Goal: Task Accomplishment & Management: Complete application form

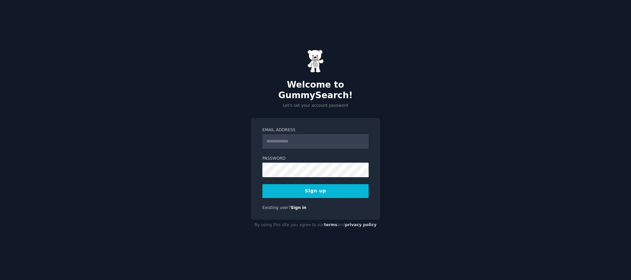
click at [283, 136] on input "Email Address" at bounding box center [316, 141] width 106 height 15
type input "**********"
click at [380, 146] on div "**********" at bounding box center [315, 140] width 631 height 280
click at [388, 136] on div "**********" at bounding box center [315, 140] width 631 height 280
click at [336, 186] on button "Sign up" at bounding box center [316, 191] width 106 height 14
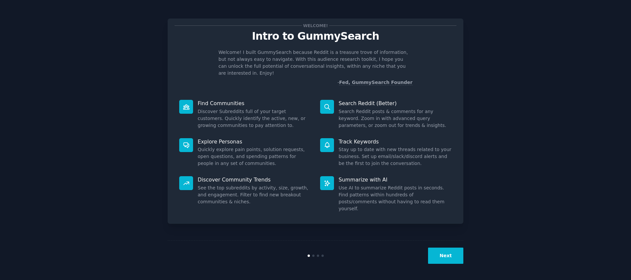
click at [445, 252] on button "Next" at bounding box center [445, 255] width 35 height 16
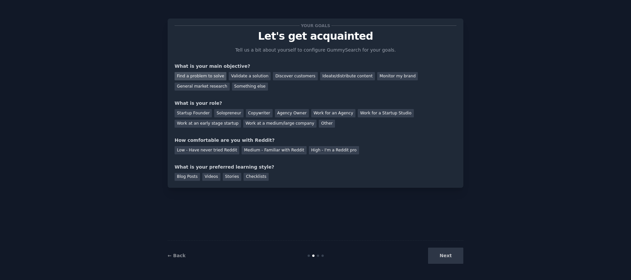
click at [213, 76] on div "Find a problem to solve" at bounding box center [201, 76] width 52 height 8
click at [228, 114] on div "Solopreneur" at bounding box center [228, 113] width 29 height 8
click at [224, 150] on div "Low - Have never tried Reddit" at bounding box center [207, 150] width 65 height 8
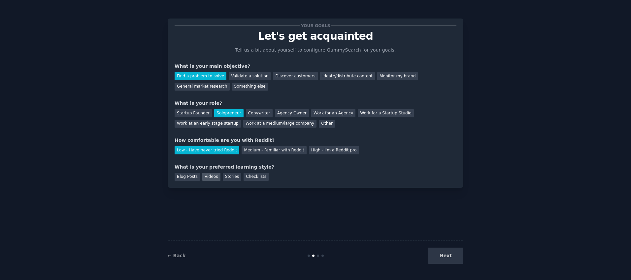
click at [209, 178] on div "Videos" at bounding box center [211, 177] width 18 height 8
click at [230, 177] on div "Stories" at bounding box center [232, 177] width 18 height 8
click at [188, 176] on div "Blog Posts" at bounding box center [187, 177] width 25 height 8
click at [212, 176] on div "Videos" at bounding box center [211, 177] width 18 height 8
click at [229, 176] on div "Stories" at bounding box center [232, 177] width 18 height 8
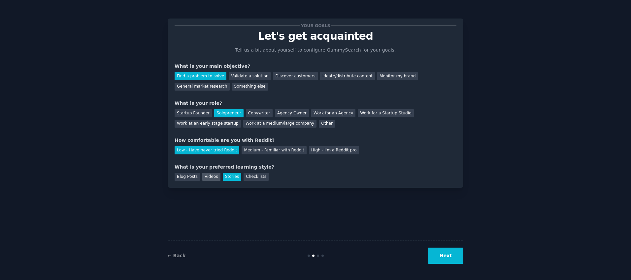
click at [217, 177] on div "Videos" at bounding box center [211, 177] width 18 height 8
click at [440, 255] on button "Next" at bounding box center [445, 255] width 35 height 16
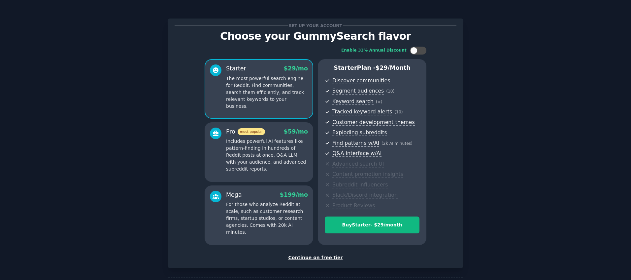
click at [328, 258] on div "Continue on free tier" at bounding box center [316, 257] width 282 height 7
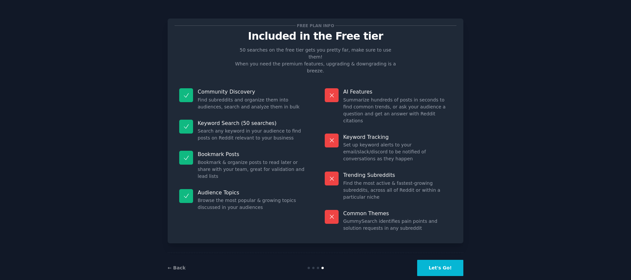
click at [432, 260] on button "Let's Go!" at bounding box center [440, 268] width 46 height 16
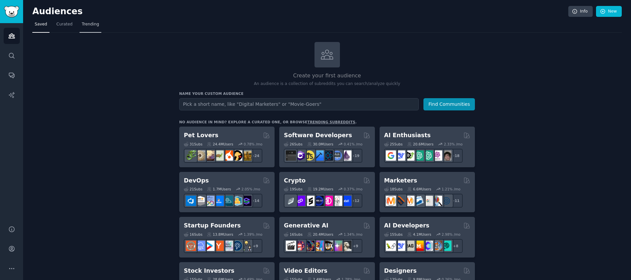
click at [96, 25] on span "Trending" at bounding box center [90, 24] width 17 height 6
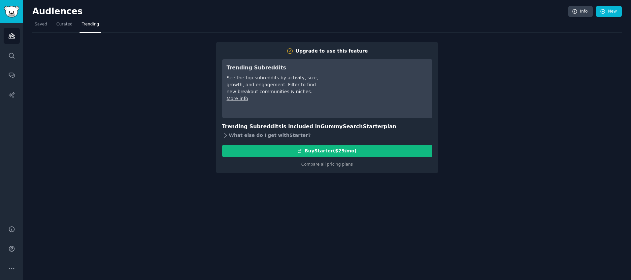
click at [225, 136] on icon at bounding box center [226, 135] width 2 height 4
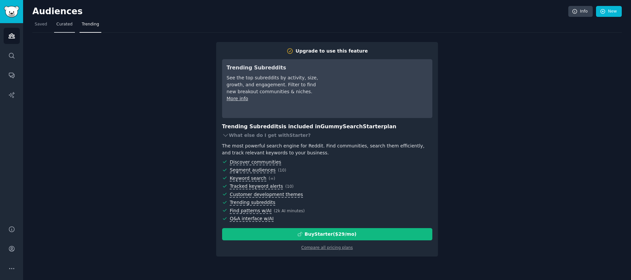
click at [67, 22] on span "Curated" at bounding box center [64, 24] width 16 height 6
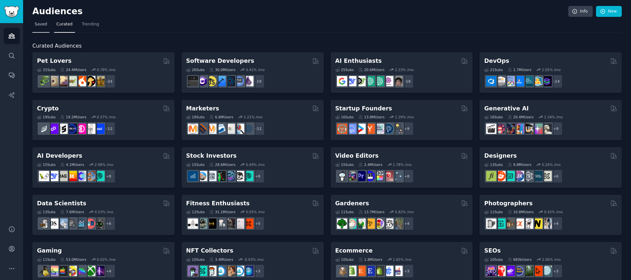
click at [46, 24] on span "Saved" at bounding box center [41, 24] width 13 height 6
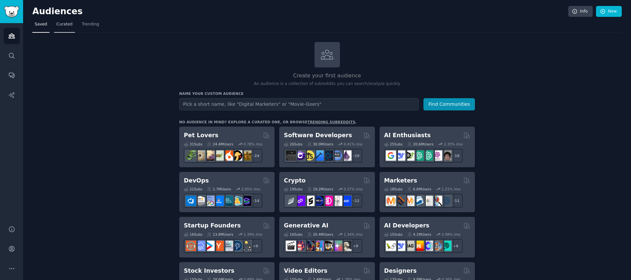
click at [62, 24] on span "Curated" at bounding box center [64, 24] width 16 height 6
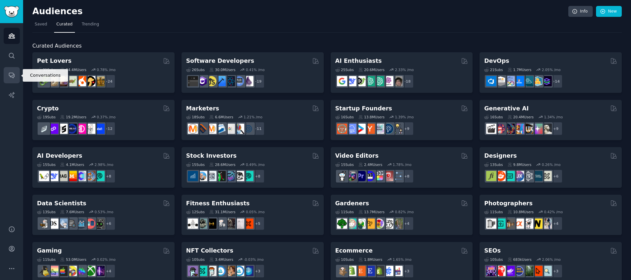
click at [14, 72] on icon "Sidebar" at bounding box center [11, 75] width 7 height 7
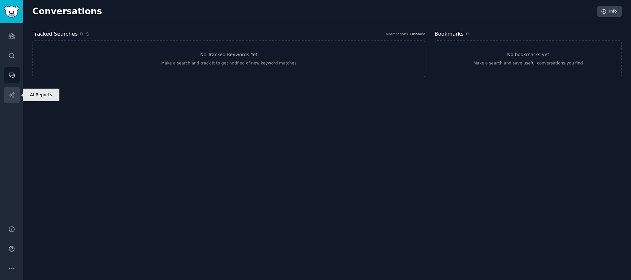
click at [12, 94] on icon "Sidebar" at bounding box center [11, 94] width 7 height 7
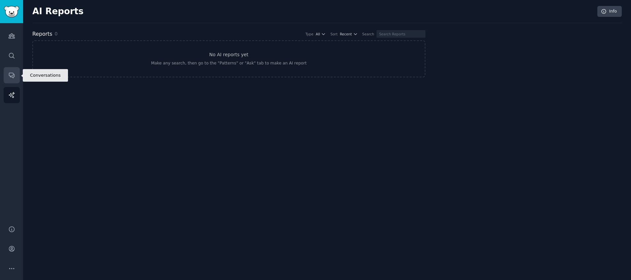
click at [14, 75] on icon "Sidebar" at bounding box center [11, 75] width 5 height 5
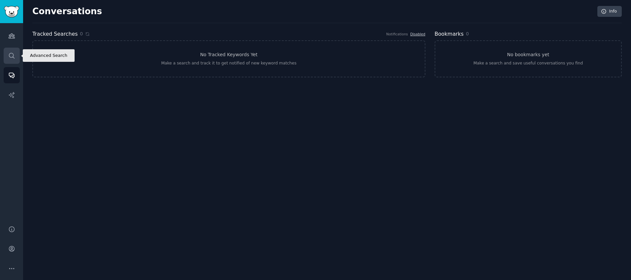
click at [12, 59] on link "Search" at bounding box center [12, 56] width 16 height 16
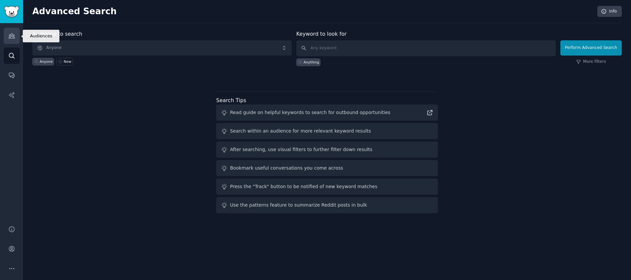
click at [13, 38] on icon "Sidebar" at bounding box center [12, 36] width 6 height 5
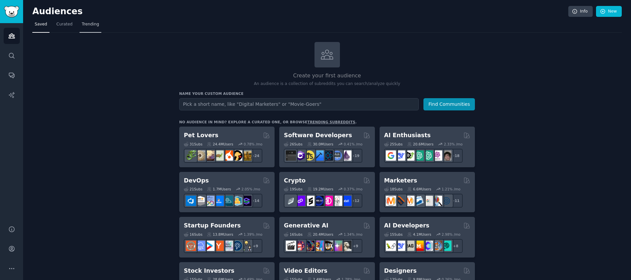
click at [87, 25] on span "Trending" at bounding box center [90, 24] width 17 height 6
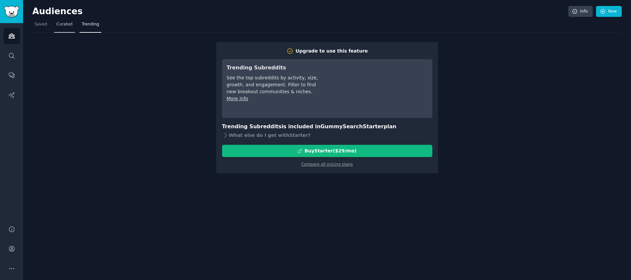
click at [69, 22] on span "Curated" at bounding box center [64, 24] width 16 height 6
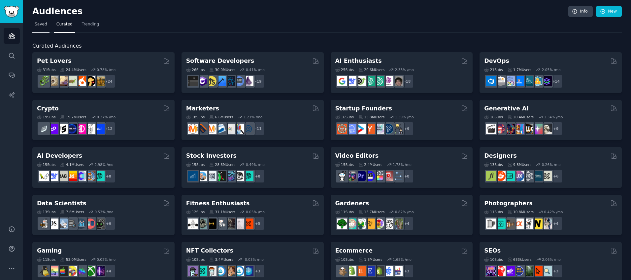
click at [49, 22] on link "Saved" at bounding box center [40, 26] width 17 height 14
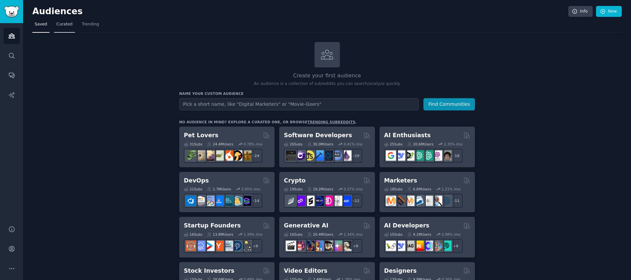
click at [56, 24] on span "Curated" at bounding box center [64, 24] width 16 height 6
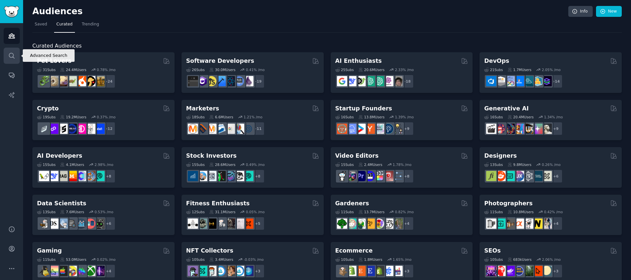
click at [13, 53] on icon "Sidebar" at bounding box center [11, 55] width 5 height 5
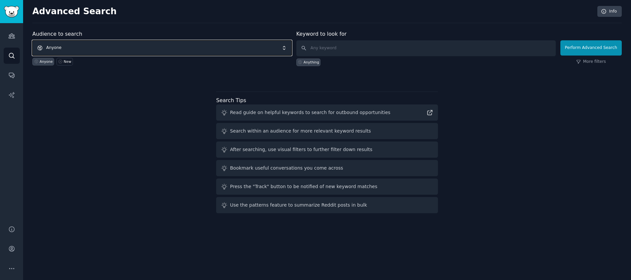
click at [159, 48] on span "Anyone" at bounding box center [162, 47] width 260 height 15
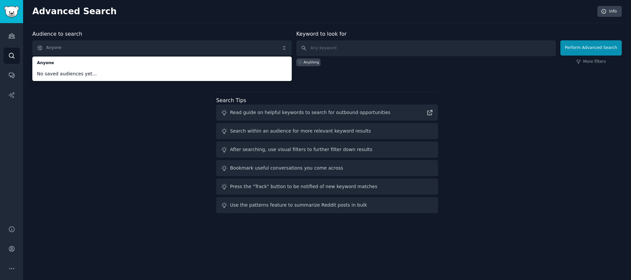
drag, startPoint x: 48, startPoint y: 101, endPoint x: 32, endPoint y: 83, distance: 24.5
click at [48, 101] on div "Audience to search Anyone Anyone No saved audiences yet... Anyone New Keyword t…" at bounding box center [327, 123] width 590 height 186
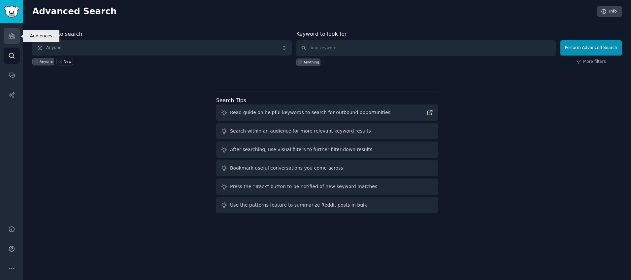
click at [8, 39] on link "Audiences" at bounding box center [12, 36] width 16 height 16
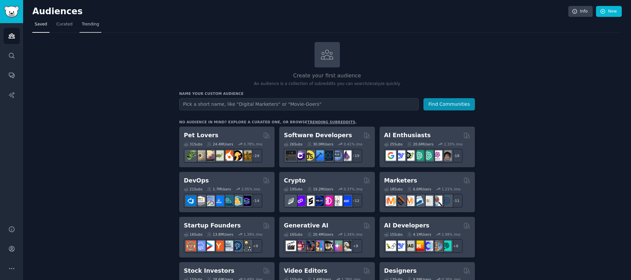
click at [99, 25] on link "Trending" at bounding box center [91, 26] width 22 height 14
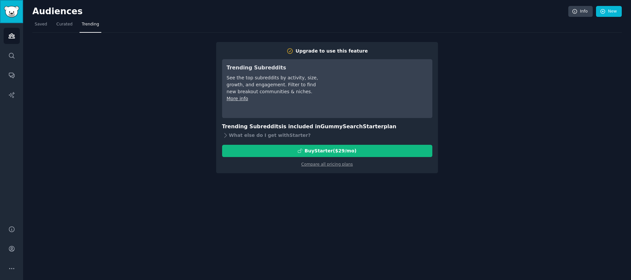
click at [16, 10] on img "Sidebar" at bounding box center [11, 12] width 15 height 12
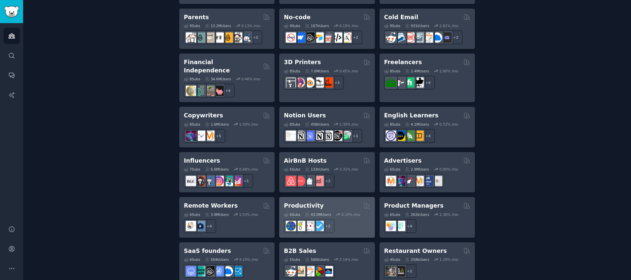
scroll to position [482, 0]
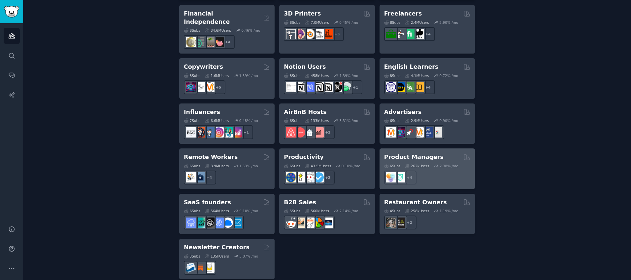
click at [423, 153] on h2 "Product Managers" at bounding box center [413, 157] width 59 height 8
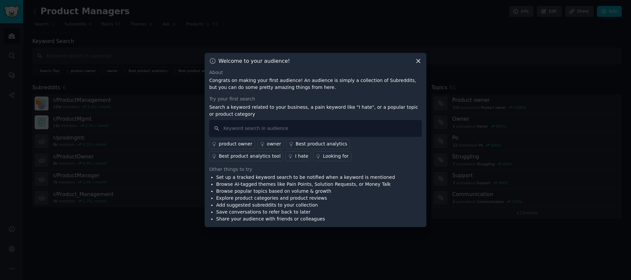
click at [421, 63] on icon at bounding box center [418, 60] width 7 height 7
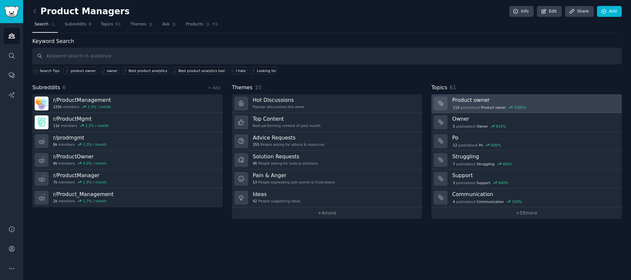
click at [464, 98] on h3 "Product owner" at bounding box center [534, 99] width 165 height 7
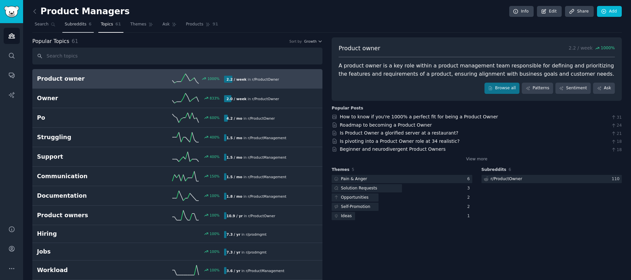
click at [66, 26] on span "Subreddits" at bounding box center [76, 24] width 22 height 6
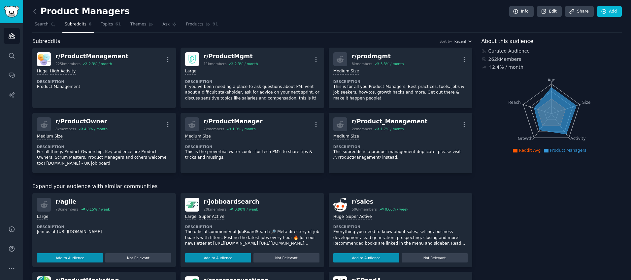
click at [32, 12] on div "Product Managers Info Edit Share Add Search Subreddits 6 Topics 61 Themes Ask P…" at bounding box center [327, 256] width 608 height 512
click at [37, 13] on icon at bounding box center [34, 11] width 7 height 7
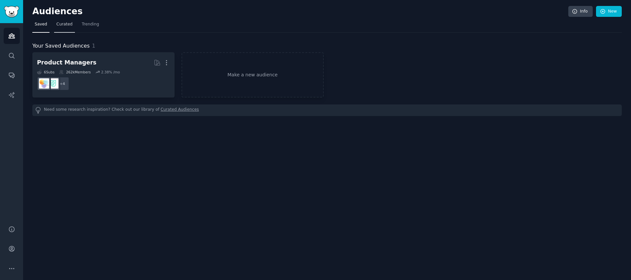
click at [71, 24] on span "Curated" at bounding box center [64, 24] width 16 height 6
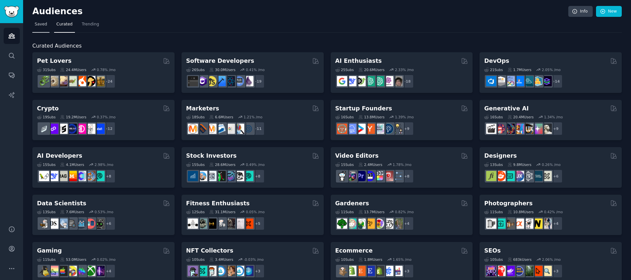
click at [34, 26] on link "Saved" at bounding box center [40, 26] width 17 height 14
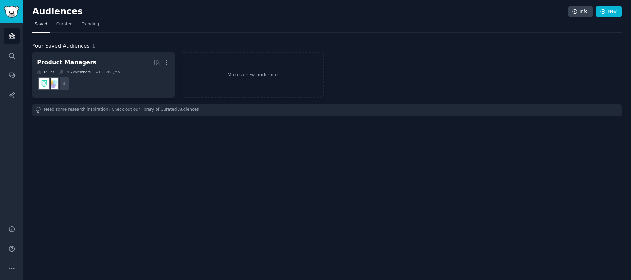
click at [161, 111] on link "Curated Audiences" at bounding box center [180, 110] width 38 height 7
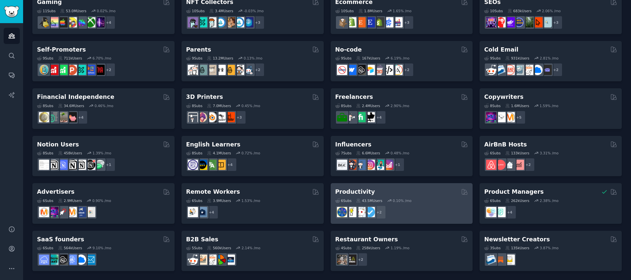
scroll to position [249, 0]
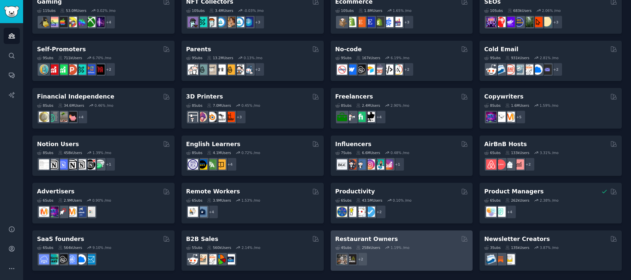
click at [357, 236] on h2 "Restaurant Owners" at bounding box center [367, 239] width 63 height 8
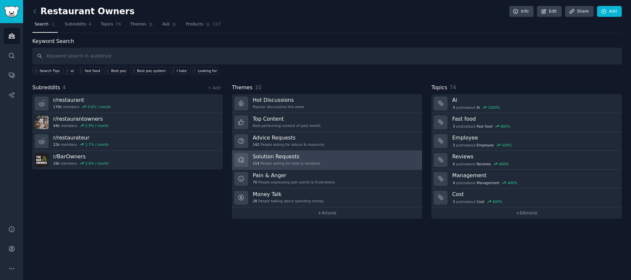
click at [281, 154] on h3 "Solution Requests" at bounding box center [286, 156] width 67 height 7
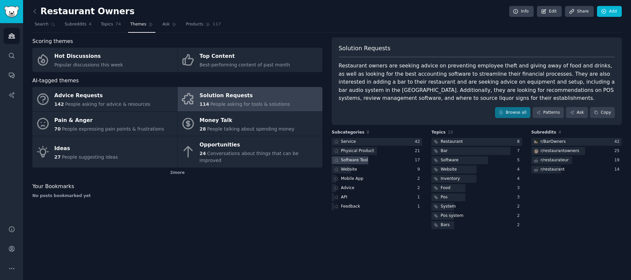
click at [359, 160] on div "Software Tool" at bounding box center [354, 160] width 27 height 6
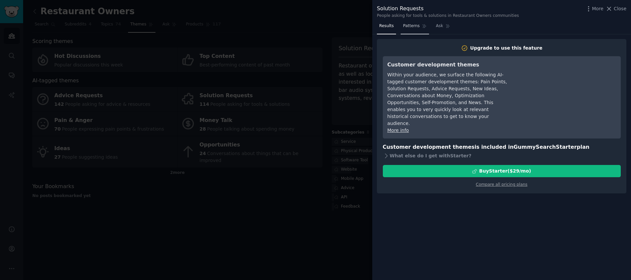
click at [418, 27] on span "Patterns" at bounding box center [411, 26] width 17 height 6
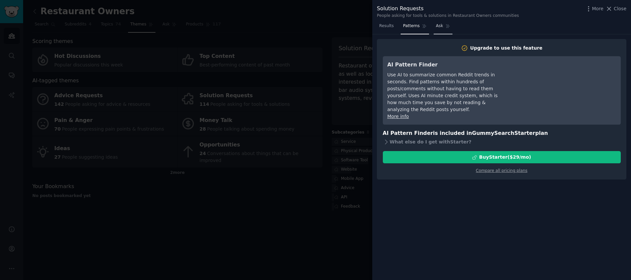
click at [443, 25] on link "Ask" at bounding box center [443, 28] width 19 height 14
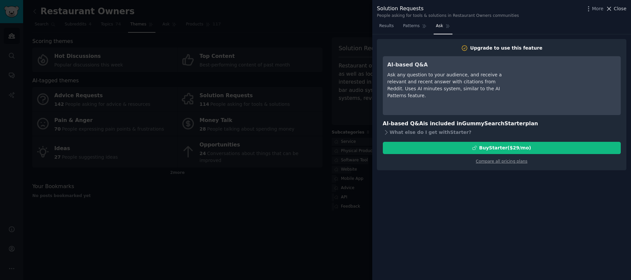
click at [622, 9] on span "Close" at bounding box center [620, 8] width 13 height 7
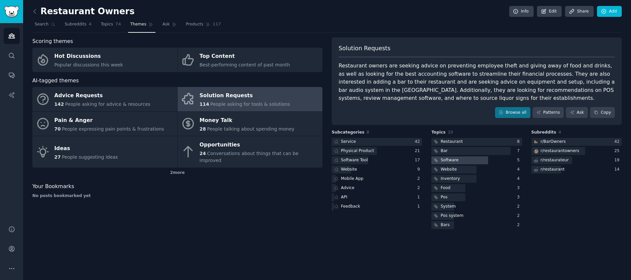
click at [453, 159] on div "Software" at bounding box center [450, 160] width 18 height 6
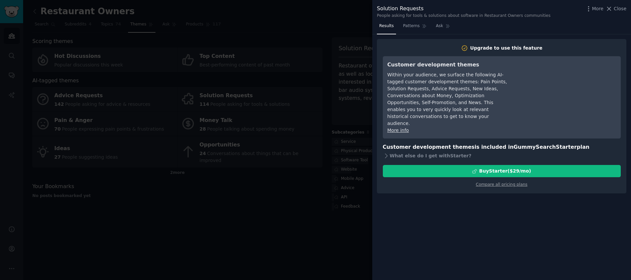
click at [624, 7] on span "Close" at bounding box center [620, 8] width 13 height 7
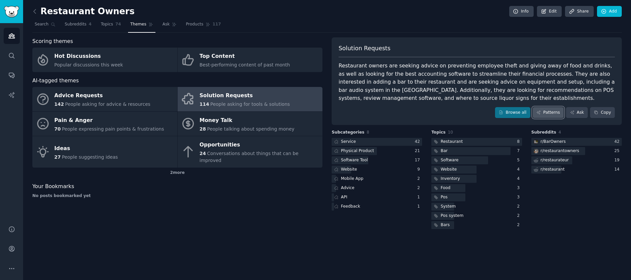
click at [552, 114] on link "Patterns" at bounding box center [548, 112] width 31 height 11
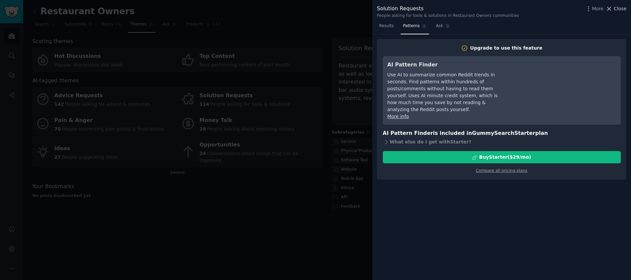
click at [619, 9] on span "Close" at bounding box center [620, 8] width 13 height 7
